Goal: Task Accomplishment & Management: Manage account settings

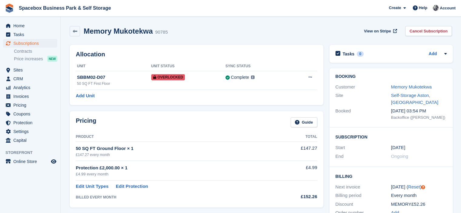
scroll to position [230, 0]
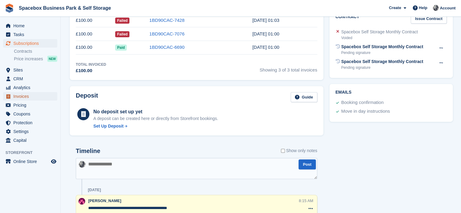
click at [21, 96] on span "Invoices" at bounding box center [31, 96] width 36 height 8
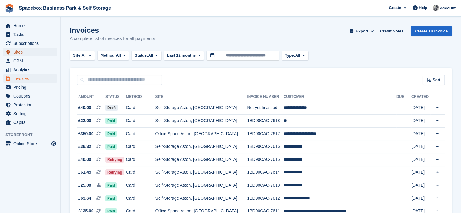
click at [23, 54] on span "Sites" at bounding box center [31, 52] width 36 height 8
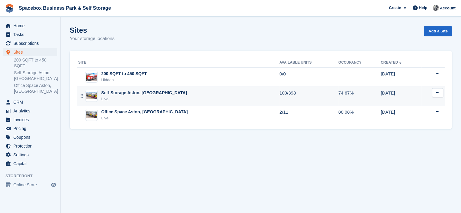
click at [156, 93] on div "Self-Storage Aston, [GEOGRAPHIC_DATA]" at bounding box center [144, 93] width 86 height 6
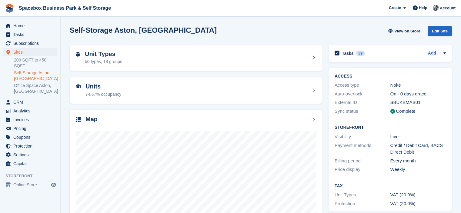
click at [156, 93] on div "Units 74.67% occupancy" at bounding box center [196, 90] width 241 height 15
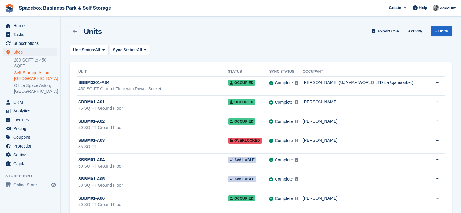
scroll to position [5233, 0]
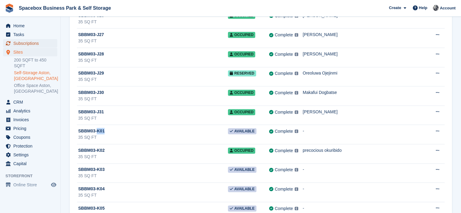
click at [34, 42] on span "Subscriptions" at bounding box center [31, 43] width 36 height 8
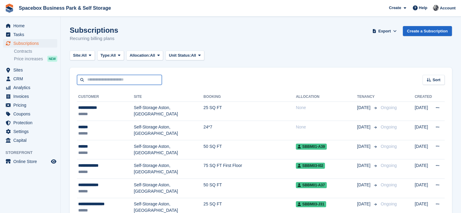
click at [112, 80] on input "text" at bounding box center [119, 80] width 85 height 10
type input "******"
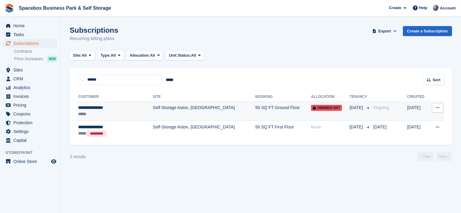
click at [125, 111] on div "*****" at bounding box center [107, 114] width 59 height 6
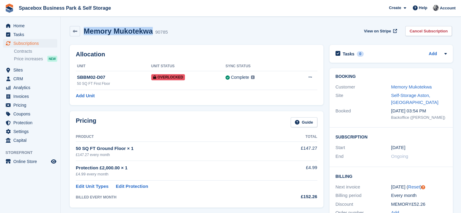
drag, startPoint x: 152, startPoint y: 31, endPoint x: 86, endPoint y: 29, distance: 65.5
click at [86, 29] on h2 "Memory Mukotekwa" at bounding box center [118, 31] width 69 height 8
click at [205, 25] on div "Memory Mukotekwa 90785 View on Stripe Cancel Subscription" at bounding box center [261, 32] width 388 height 19
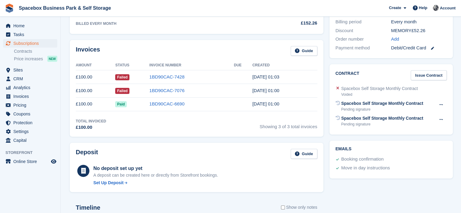
scroll to position [182, 0]
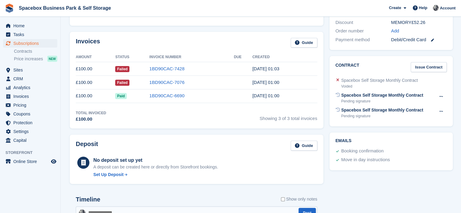
click at [241, 34] on div "Invoices Guide Amount Status Invoice Number Due Created £100.00 Failed 1BD90CAC…" at bounding box center [197, 80] width 254 height 97
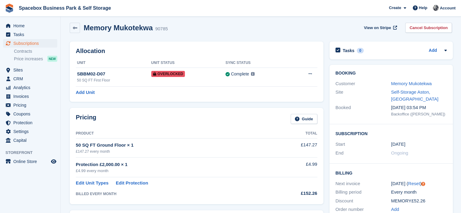
scroll to position [0, 0]
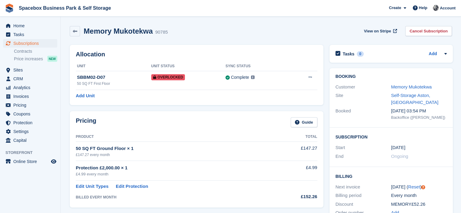
click at [281, 53] on h2 "Allocation" at bounding box center [197, 54] width 242 height 7
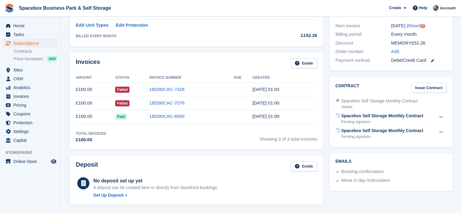
scroll to position [172, 0]
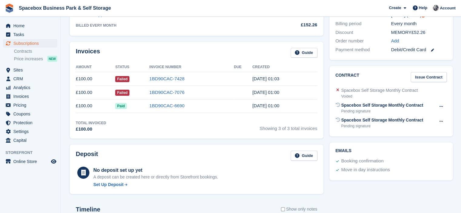
click at [224, 55] on div "Invoices Guide" at bounding box center [197, 55] width 242 height 14
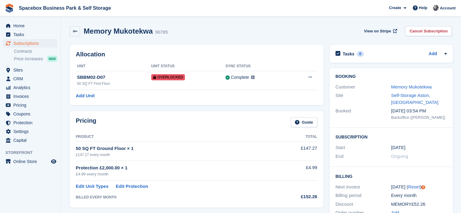
click at [224, 55] on h2 "Allocation" at bounding box center [197, 54] width 242 height 7
click at [221, 42] on div "Allocation Unit Unit Status Sync Status SBBM02-D07 50 SQ FT First Floor Overloc…" at bounding box center [197, 75] width 260 height 66
drag, startPoint x: 152, startPoint y: 31, endPoint x: 226, endPoint y: 38, distance: 73.4
click at [226, 38] on div "Memory Mukotekwa 90785 View on Stripe Cancel Subscription" at bounding box center [261, 32] width 388 height 19
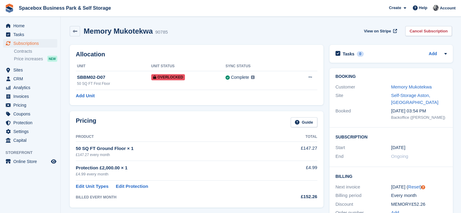
click at [246, 40] on div "Memory Mukotekwa 90785 View on Stripe Cancel Subscription" at bounding box center [261, 32] width 388 height 19
drag, startPoint x: 172, startPoint y: 33, endPoint x: 172, endPoint y: 25, distance: 7.9
click at [172, 25] on div "Memory Mukotekwa 90785 View on Stripe Cancel Subscription" at bounding box center [261, 32] width 388 height 19
click at [198, 29] on div "Memory Mukotekwa 90785 View on Stripe Cancel Subscription" at bounding box center [261, 31] width 382 height 10
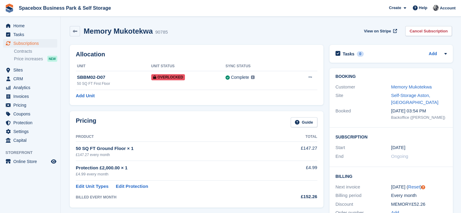
click at [198, 29] on div "Memory Mukotekwa 90785 View on Stripe Cancel Subscription" at bounding box center [261, 31] width 382 height 10
click at [292, 36] on div "Memory Mukotekwa 90785 View on Stripe Cancel Subscription" at bounding box center [261, 31] width 382 height 10
drag, startPoint x: 273, startPoint y: 35, endPoint x: 129, endPoint y: -37, distance: 161.2
click at [129, 0] on html "Spacebox Business Park & Self Storage Create Subscription Invoice Contact Deal …" at bounding box center [230, 106] width 461 height 213
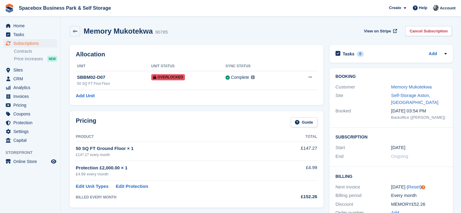
drag, startPoint x: 207, startPoint y: 2, endPoint x: 204, endPoint y: 15, distance: 13.6
click at [204, 15] on span "Spacebox Business Park & Self Storage Create Subscription Invoice Contact Deal …" at bounding box center [230, 8] width 461 height 16
drag, startPoint x: 153, startPoint y: 32, endPoint x: 196, endPoint y: 48, distance: 45.8
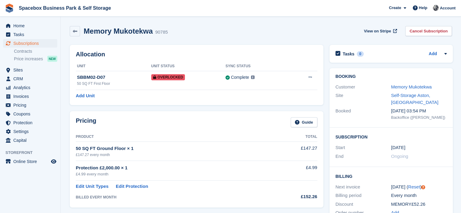
click at [194, 34] on div "Memory Mukotekwa 90785 View on Stripe Cancel Subscription" at bounding box center [261, 31] width 382 height 10
click at [188, 39] on div "Memory Mukotekwa 90785 View on Stripe Cancel Subscription" at bounding box center [261, 32] width 388 height 19
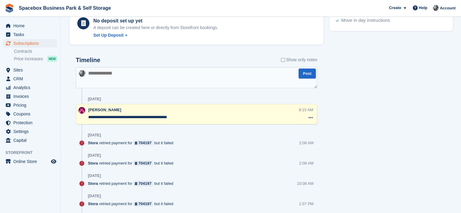
scroll to position [344, 0]
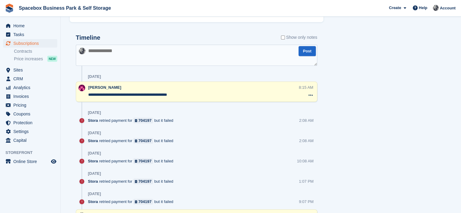
click at [187, 50] on textarea at bounding box center [197, 55] width 242 height 21
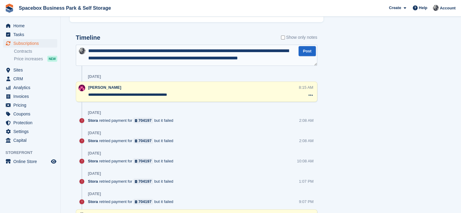
scroll to position [3, 0]
type textarea "**********"
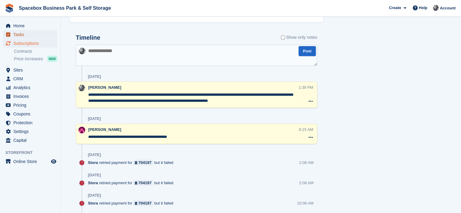
click at [23, 34] on span "Tasks" at bounding box center [31, 34] width 36 height 8
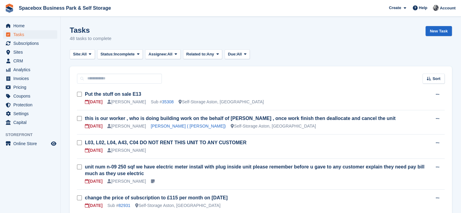
scroll to position [172, 0]
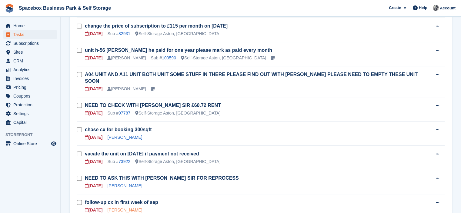
click at [110, 208] on link "[PERSON_NAME]" at bounding box center [124, 210] width 35 height 5
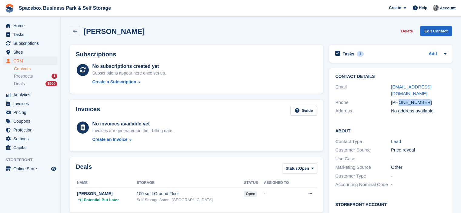
drag, startPoint x: 398, startPoint y: 94, endPoint x: 433, endPoint y: 96, distance: 34.7
click at [433, 99] on div "[PHONE_NUMBER]" at bounding box center [419, 102] width 56 height 7
copy div "7479223244"
click at [177, 144] on div "No invoices available yet Invoices are generated on their billing date. Create …" at bounding box center [204, 132] width 225 height 25
click at [180, 102] on div "Invoices Guide No invoices available yet Invoices are generated on their billin…" at bounding box center [196, 126] width 253 height 52
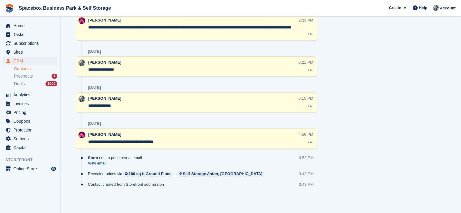
scroll to position [141, 0]
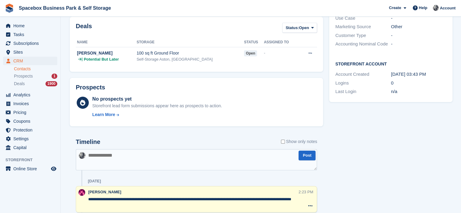
click at [174, 159] on textarea at bounding box center [196, 159] width 241 height 21
type textarea "**********"
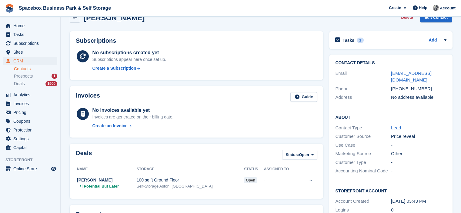
scroll to position [0, 0]
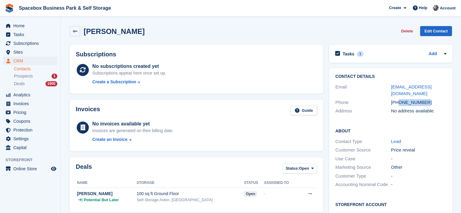
drag, startPoint x: 399, startPoint y: 96, endPoint x: 428, endPoint y: 95, distance: 28.8
click at [428, 99] on div "[PHONE_NUMBER]" at bounding box center [419, 102] width 56 height 7
copy div "7479223244"
